Goal: Information Seeking & Learning: Learn about a topic

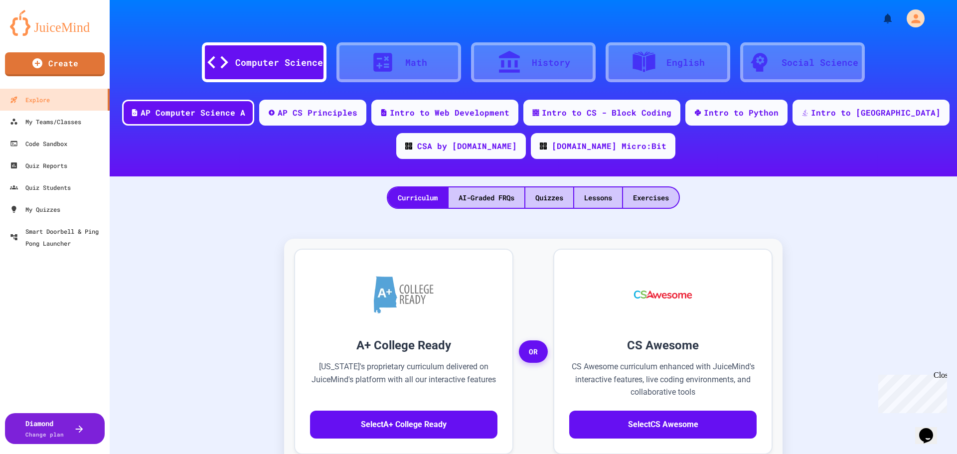
drag, startPoint x: 370, startPoint y: 180, endPoint x: 370, endPoint y: 141, distance: 39.4
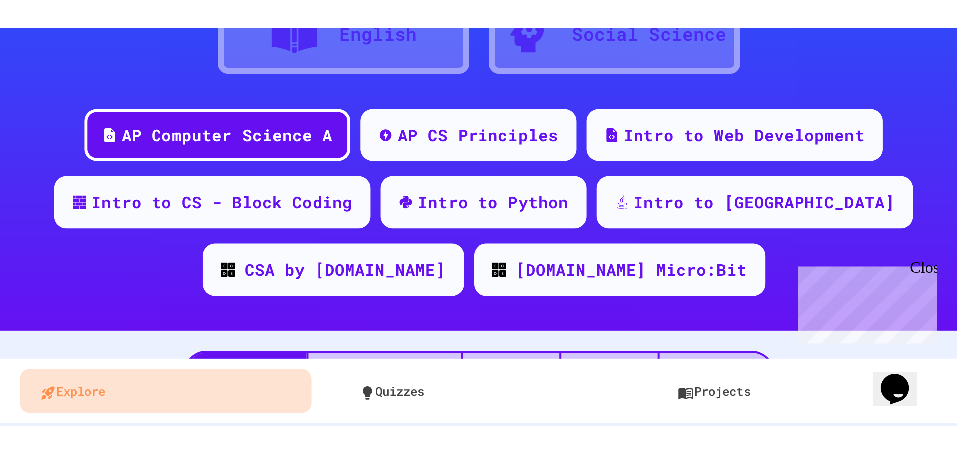
scroll to position [100, 0]
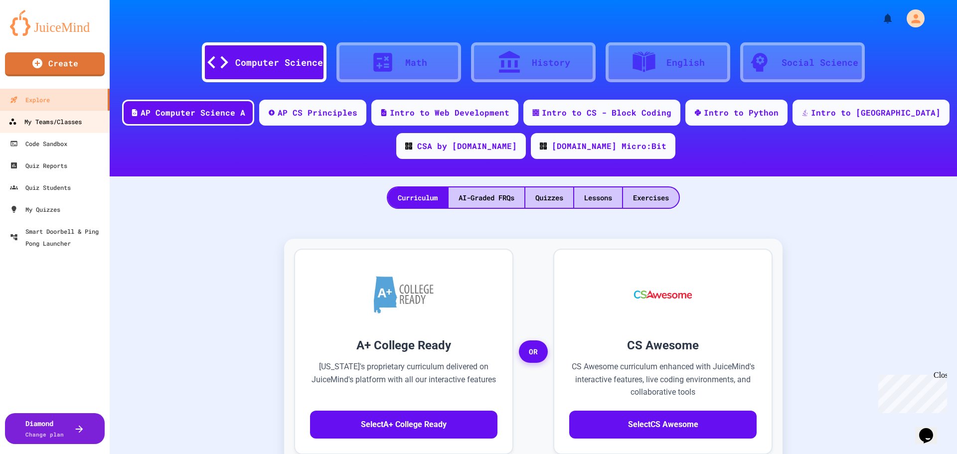
click at [55, 120] on div "My Teams/Classes" at bounding box center [44, 122] width 73 height 12
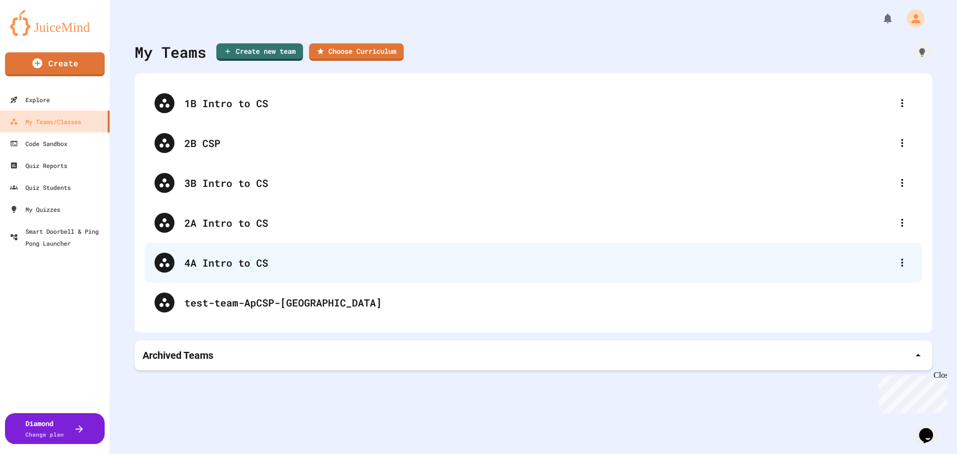
click at [223, 260] on div "4A Intro to CS" at bounding box center [538, 262] width 708 height 15
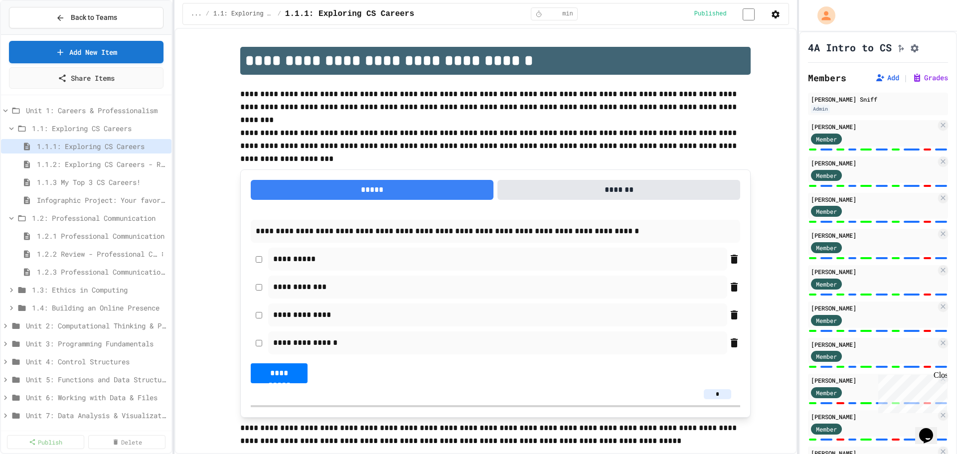
click at [71, 250] on span "1.2.2 Review - Professional Communication" at bounding box center [97, 254] width 121 height 10
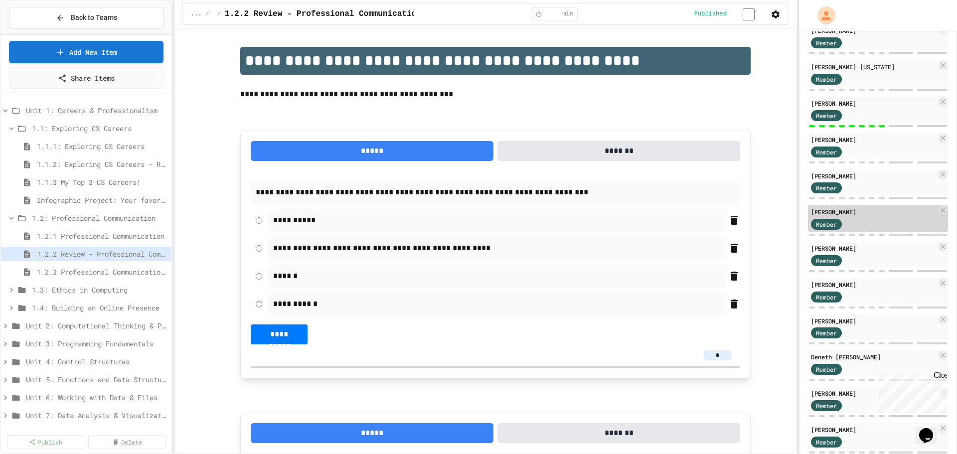
scroll to position [675, 0]
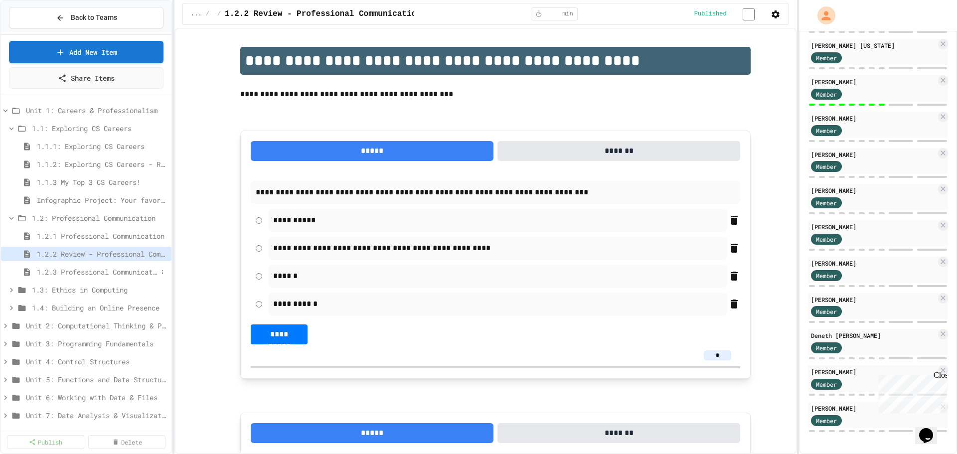
click at [82, 268] on span "1.2.3 Professional Communication Challenge" at bounding box center [97, 272] width 121 height 10
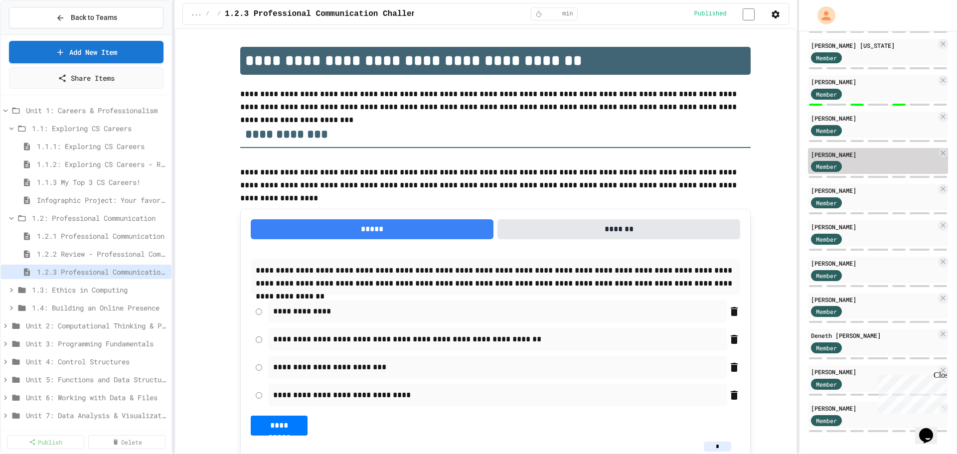
scroll to position [675, 0]
click at [55, 237] on span "1.2.1 Professional Communication" at bounding box center [97, 236] width 121 height 10
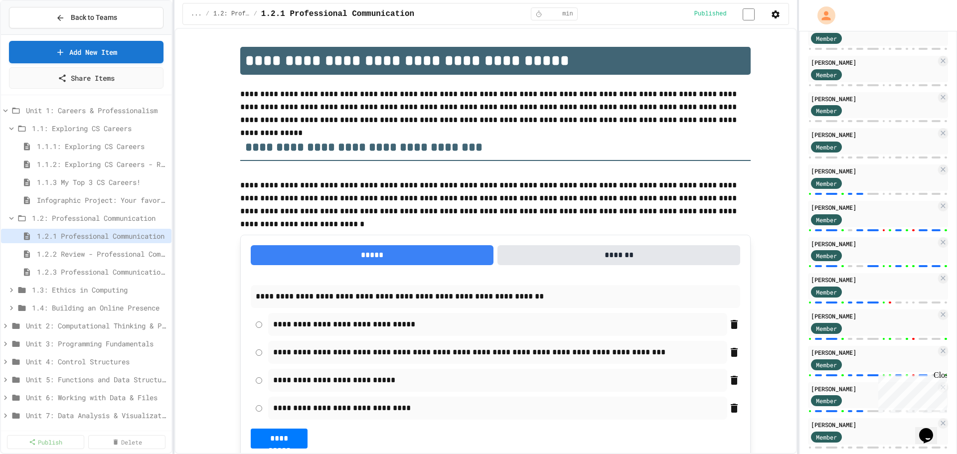
scroll to position [27, 0]
